Goal: Find specific page/section: Find specific page/section

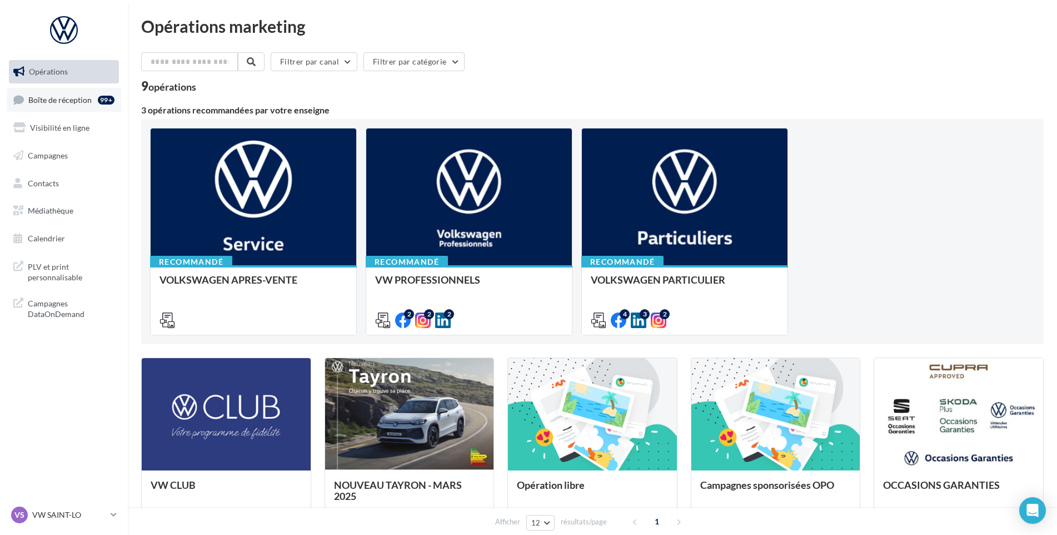
click at [69, 111] on link "Boîte de réception 99+" at bounding box center [64, 100] width 115 height 24
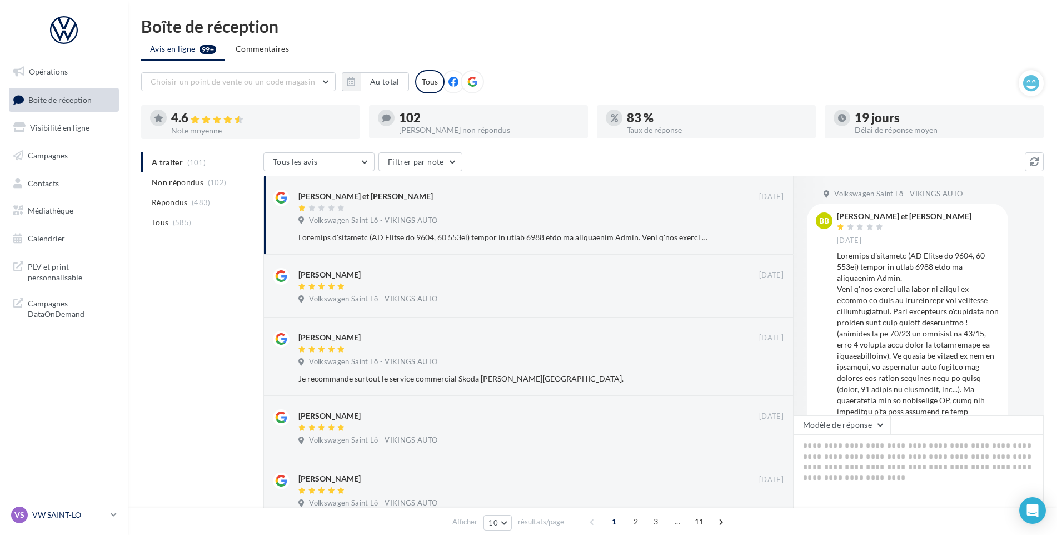
click at [60, 504] on link "VS VW SAINT-LO vw-stlo-vau" at bounding box center [64, 514] width 110 height 21
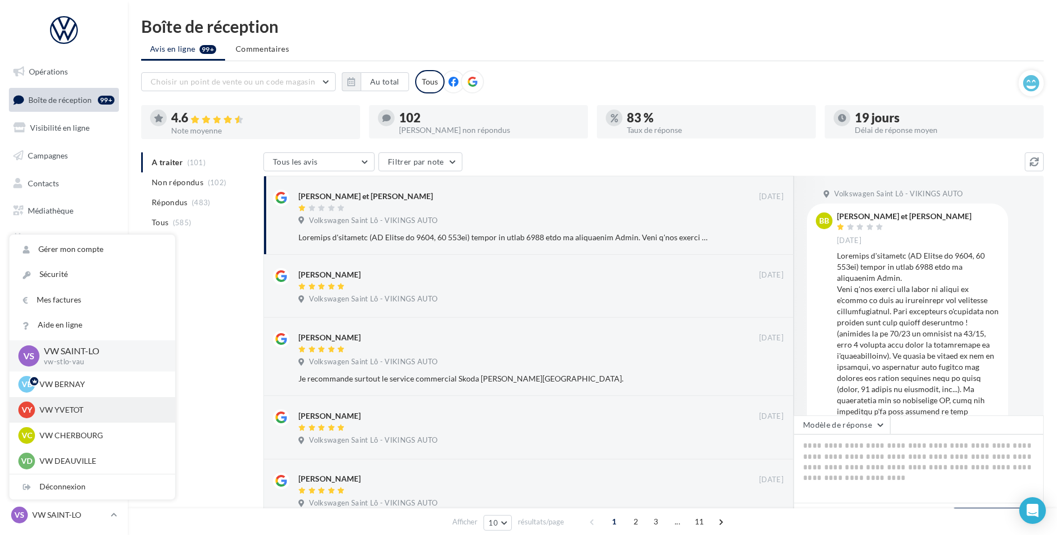
scroll to position [56, 0]
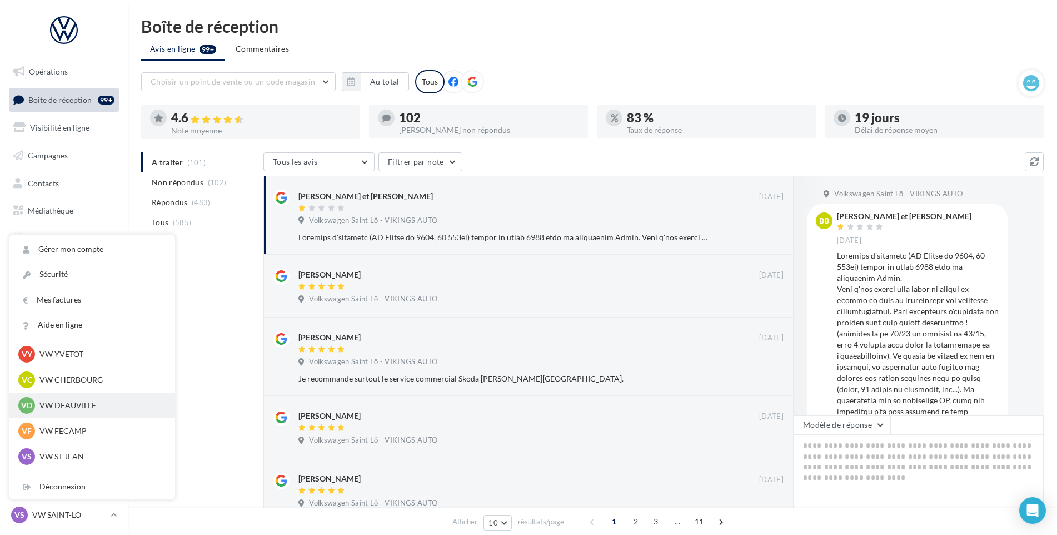
click at [78, 410] on p "VW DEAUVILLE" at bounding box center [100, 405] width 122 height 11
